Goal: Transaction & Acquisition: Obtain resource

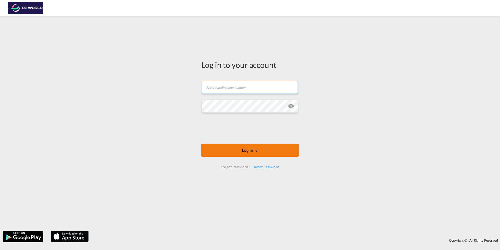
type input "[PERSON_NAME][EMAIL_ADDRESS][PERSON_NAME][DOMAIN_NAME]"
click at [250, 149] on button "Log In" at bounding box center [249, 149] width 97 height 13
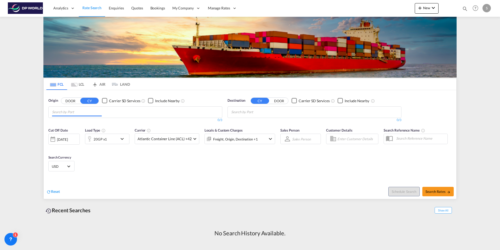
click at [65, 111] on input "Chips input." at bounding box center [77, 112] width 50 height 8
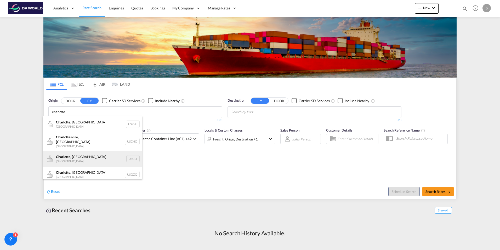
type input "charlotte"
click at [128, 155] on div "[GEOGRAPHIC_DATA] , [GEOGRAPHIC_DATA] United States USCLT" at bounding box center [92, 159] width 99 height 16
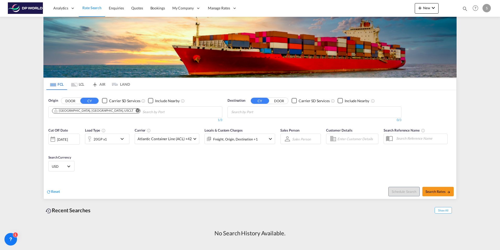
click at [136, 111] on md-icon "Remove" at bounding box center [138, 110] width 4 height 4
type input "u"
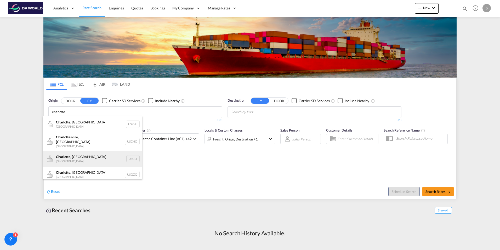
type input "charlotte"
click at [78, 158] on div "[GEOGRAPHIC_DATA] , [GEOGRAPHIC_DATA] United States USCLT" at bounding box center [92, 159] width 99 height 16
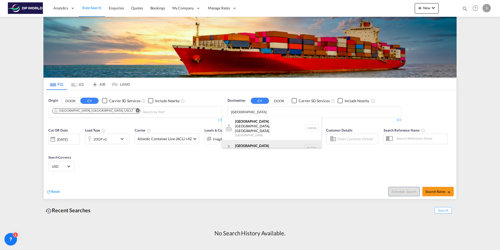
type input "[GEOGRAPHIC_DATA]"
click at [314, 140] on div "[GEOGRAPHIC_DATA] [GEOGRAPHIC_DATA] NLRTM" at bounding box center [271, 148] width 99 height 16
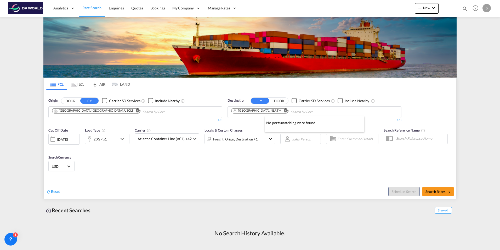
click at [256, 163] on div at bounding box center [250, 125] width 500 height 250
click at [68, 140] on div "[DATE]" at bounding box center [62, 139] width 11 height 5
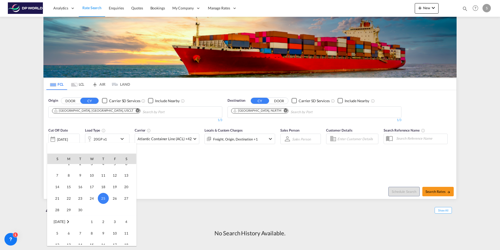
scroll to position [234, 0]
click at [117, 226] on span "10" at bounding box center [115, 224] width 10 height 10
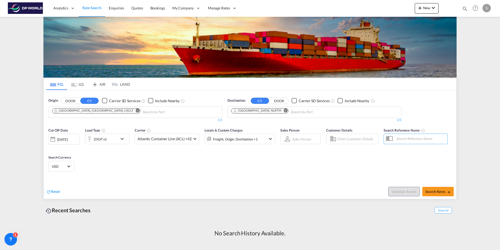
click at [121, 139] on md-icon "icon-chevron-down" at bounding box center [123, 138] width 9 height 6
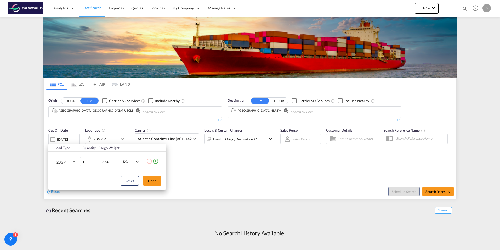
click at [75, 161] on span "Choose: \a20GP" at bounding box center [73, 161] width 3 height 3
click at [67, 186] on md-option "40HC" at bounding box center [70, 186] width 36 height 13
drag, startPoint x: 111, startPoint y: 163, endPoint x: 87, endPoint y: 161, distance: 24.4
click at [87, 161] on tr "40HC 1 20000 KG KG" at bounding box center [107, 161] width 118 height 20
type input "10357"
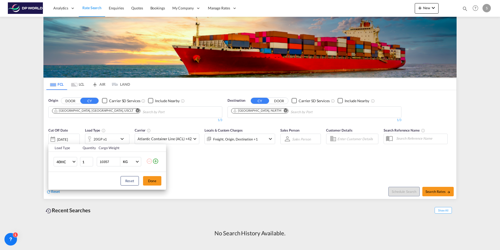
click at [229, 170] on div "Load Type Quantity Cargo Weight 40HC 1 10357 KG KG Load type addition is restri…" at bounding box center [250, 125] width 500 height 250
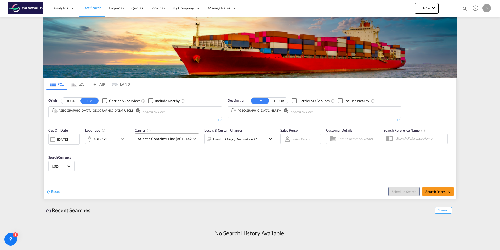
click at [191, 139] on md-select-value "Atlantic Container Line (ACL) +42" at bounding box center [167, 138] width 64 height 10
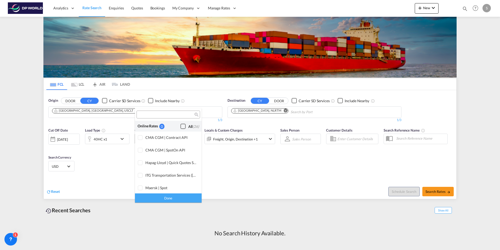
scroll to position [320, 0]
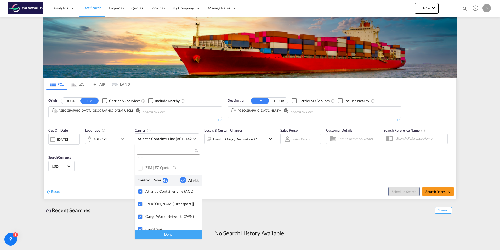
click at [239, 162] on md-backdrop at bounding box center [250, 125] width 500 height 250
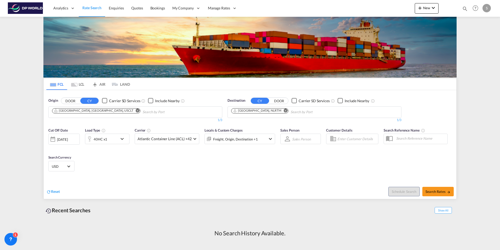
click at [267, 138] on md-icon "icon-chevron-down" at bounding box center [270, 138] width 6 height 6
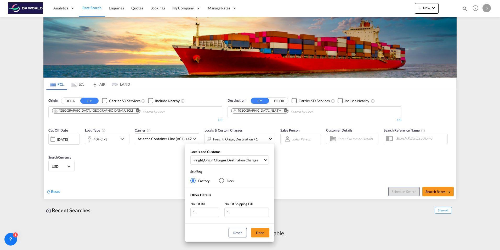
click at [286, 165] on div "Locals and Customs Freight , Origin Charges , Destination Charges Clear All Sel…" at bounding box center [250, 125] width 500 height 250
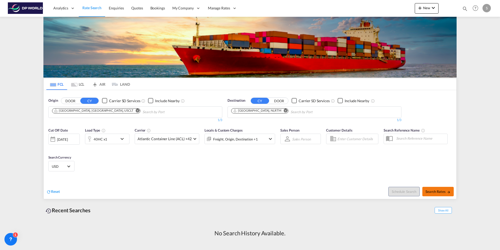
click at [436, 192] on span "Search Rates" at bounding box center [438, 191] width 25 height 4
type input "USCLT to NLRTM / [DATE]"
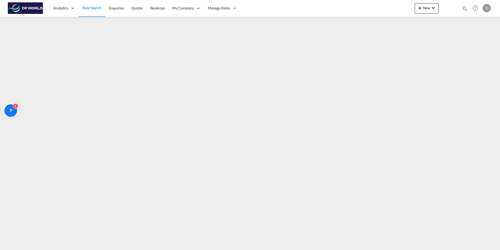
click at [95, 9] on span "Rate Search" at bounding box center [91, 7] width 19 height 4
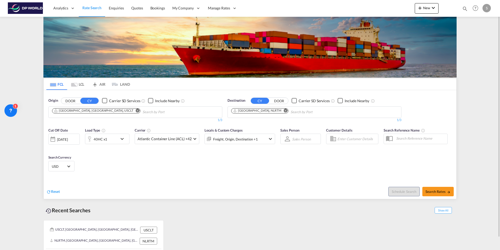
click at [53, 139] on div at bounding box center [53, 139] width 8 height 10
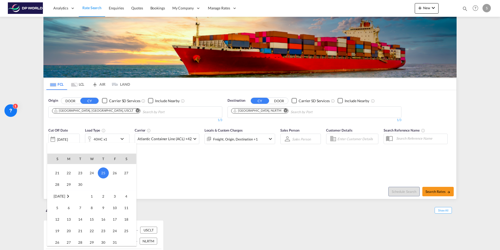
scroll to position [260, 0]
click at [116, 199] on span "10" at bounding box center [115, 198] width 10 height 10
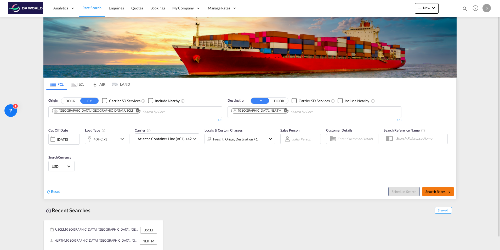
click at [438, 191] on span "Search Rates" at bounding box center [438, 191] width 25 height 4
type input "USCLT to NLRTM / [DATE]"
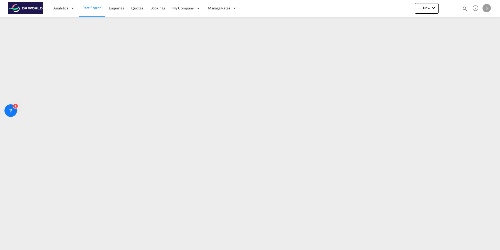
click at [35, 8] on img at bounding box center [25, 8] width 35 height 12
click at [486, 9] on div "S" at bounding box center [487, 8] width 8 height 8
click at [480, 39] on button "Logout" at bounding box center [481, 40] width 34 height 10
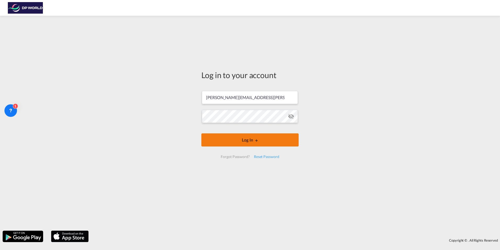
click at [249, 139] on button "Log In" at bounding box center [249, 139] width 97 height 13
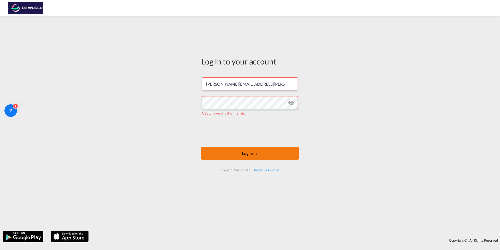
click at [250, 152] on button "Log In" at bounding box center [249, 152] width 97 height 13
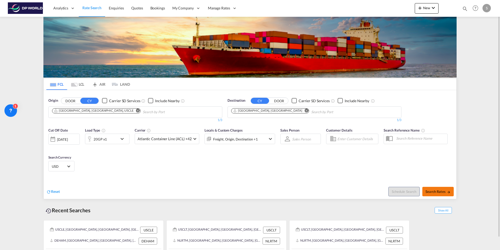
click at [429, 191] on span "Search Rates" at bounding box center [438, 191] width 25 height 4
type input "USCLE to DEHAM / [DATE]"
